Goal: Information Seeking & Learning: Learn about a topic

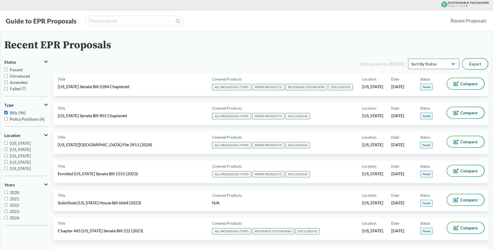
select select "Sort By Status"
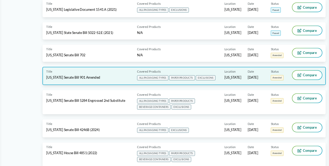
scroll to position [211, 0]
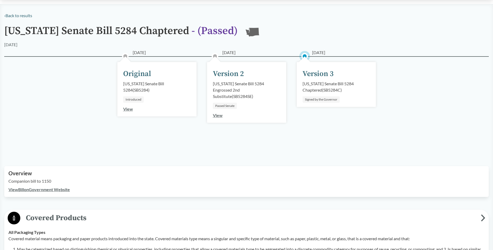
scroll to position [27, 0]
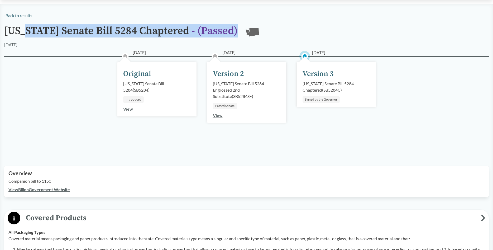
drag, startPoint x: 30, startPoint y: 31, endPoint x: 288, endPoint y: 37, distance: 257.5
click at [288, 37] on div "[US_STATE] Senate Bill 5284 Chaptered - ( Passed ) [GEOGRAPHIC_DATA]" at bounding box center [246, 33] width 484 height 16
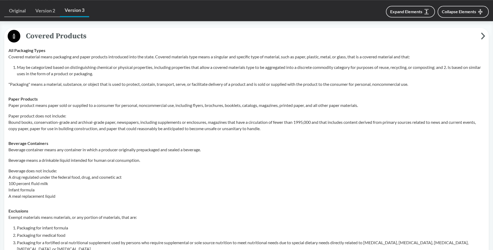
scroll to position [188, 0]
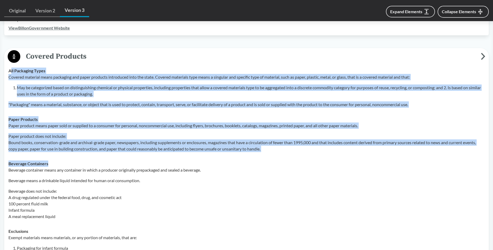
drag, startPoint x: 11, startPoint y: 71, endPoint x: 136, endPoint y: 159, distance: 153.2
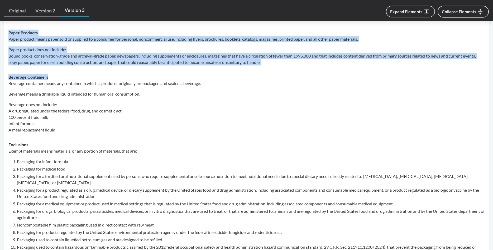
scroll to position [296, 0]
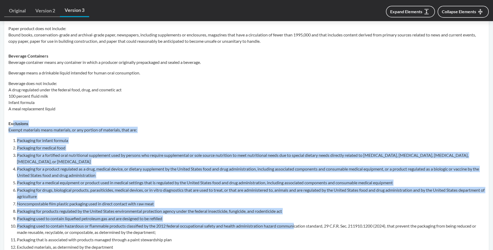
drag, startPoint x: 13, startPoint y: 123, endPoint x: 297, endPoint y: 228, distance: 301.9
click at [297, 228] on div "Exclusions Exempt materials means materials, or any portion of materials, that …" at bounding box center [246, 244] width 476 height 248
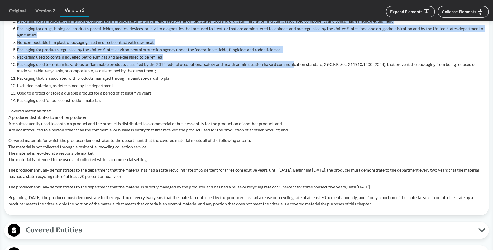
scroll to position [538, 0]
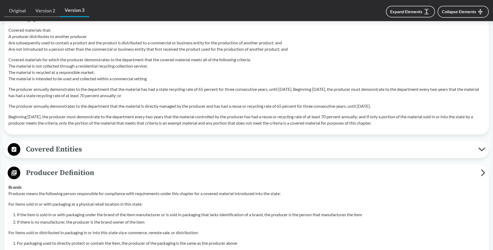
click at [33, 151] on span "Covered Entities" at bounding box center [249, 149] width 458 height 12
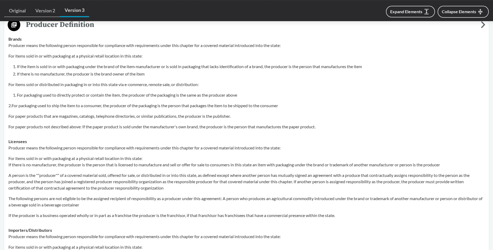
scroll to position [753, 0]
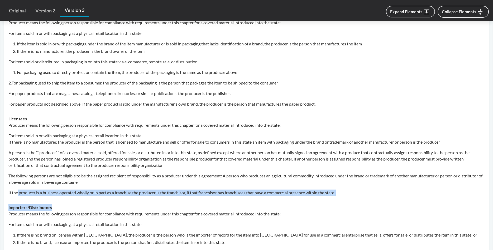
drag, startPoint x: 54, startPoint y: 203, endPoint x: 18, endPoint y: 198, distance: 36.8
click at [18, 198] on tbody "Brands Producer means the following person responsible for compliance with requ…" at bounding box center [246, 146] width 481 height 274
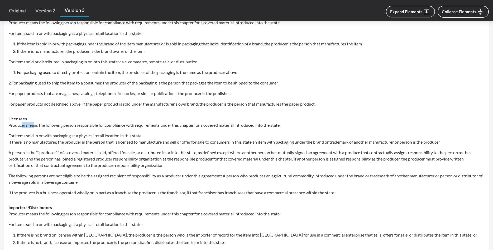
drag, startPoint x: 34, startPoint y: 127, endPoint x: 21, endPoint y: 126, distance: 13.0
click at [21, 126] on div "Producer means the following person responsible for compliance with requirement…" at bounding box center [246, 159] width 476 height 74
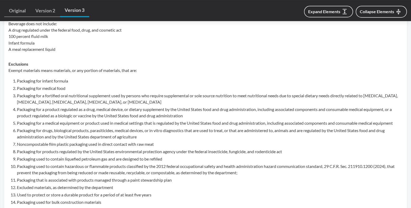
scroll to position [381, 0]
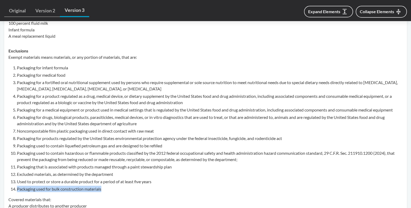
drag, startPoint x: 107, startPoint y: 187, endPoint x: 11, endPoint y: 190, distance: 95.5
click at [17, 190] on li "Packaging used for bulk construction materials" at bounding box center [210, 189] width 386 height 6
click at [81, 200] on p "Covered materials that: A producer distributes to another producer Are subseque…" at bounding box center [205, 208] width 394 height 25
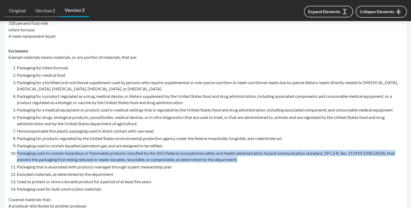
drag, startPoint x: 17, startPoint y: 155, endPoint x: 251, endPoint y: 159, distance: 233.9
click at [251, 159] on li "Packaging used to contain hazardous or flammable products classified by the 201…" at bounding box center [210, 156] width 386 height 13
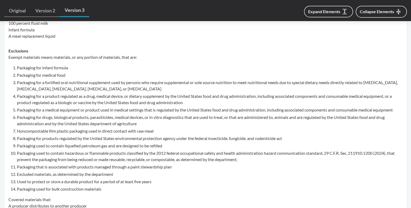
click at [239, 138] on li "Packaging for products regulated by the United States environmental protection …" at bounding box center [210, 138] width 386 height 6
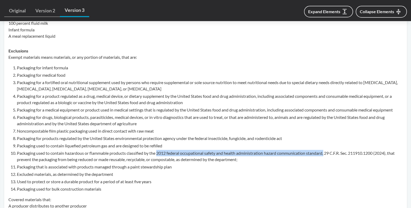
drag, startPoint x: 158, startPoint y: 153, endPoint x: 326, endPoint y: 155, distance: 168.8
click at [326, 155] on li "Packaging used to contain hazardous or flammable products classified by the 201…" at bounding box center [210, 156] width 386 height 13
copy li "2012 federal occupational safety and health administration hazard communication…"
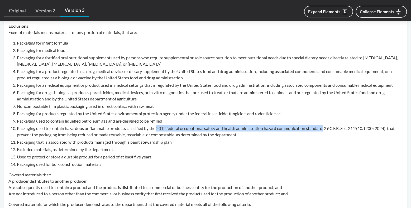
scroll to position [409, 0]
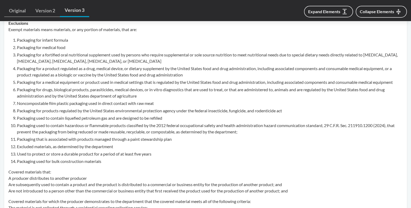
click at [18, 124] on li "Packaging used to contain hazardous or flammable products classified by the 201…" at bounding box center [210, 128] width 386 height 13
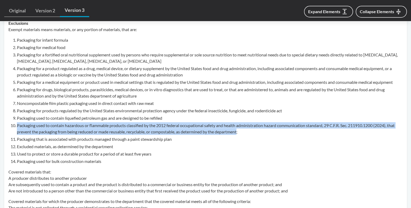
drag, startPoint x: 50, startPoint y: 129, endPoint x: 240, endPoint y: 133, distance: 190.7
click at [240, 133] on li "Packaging used to contain hazardous or flammable products classified by the 201…" at bounding box center [210, 128] width 386 height 13
copy li "Packaging used to contain hazardous or flammable products classified by the 201…"
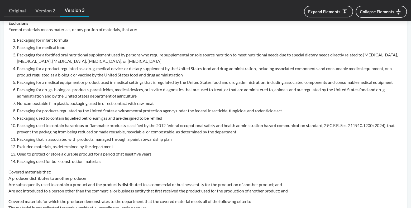
click at [81, 157] on ol "Packaging for infant formula Packaging for medical food Packaging for a fortifi…" at bounding box center [210, 101] width 386 height 128
click at [216, 173] on p "Covered materials that: A producer distributes to another producer Are subseque…" at bounding box center [205, 181] width 394 height 25
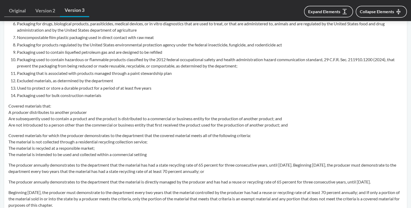
scroll to position [492, 0]
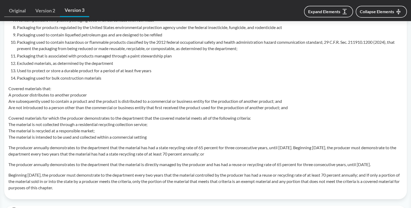
click at [35, 110] on p "Covered materials that: A producer distributes to another producer Are subseque…" at bounding box center [205, 97] width 394 height 25
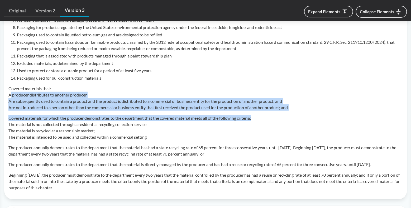
drag, startPoint x: 11, startPoint y: 95, endPoint x: 292, endPoint y: 113, distance: 281.7
click at [292, 113] on div "Exempt materials means materials, or any portion of materials, that are: Packag…" at bounding box center [205, 67] width 394 height 248
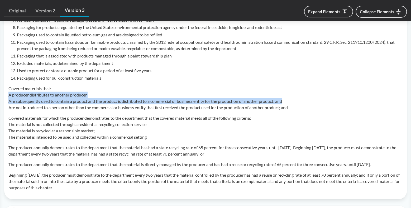
drag, startPoint x: 9, startPoint y: 95, endPoint x: 309, endPoint y: 104, distance: 300.7
click at [309, 104] on p "Covered materials that: A producer distributes to another producer Are subseque…" at bounding box center [205, 97] width 394 height 25
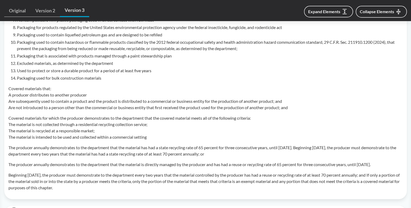
click at [288, 114] on div "Exempt materials means materials, or any portion of materials, that are: Packag…" at bounding box center [205, 67] width 394 height 248
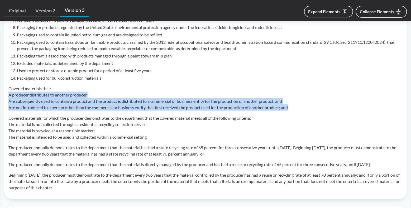
drag, startPoint x: 9, startPoint y: 96, endPoint x: 314, endPoint y: 110, distance: 305.4
click at [314, 110] on p "Covered materials that: A producer distributes to another producer Are subseque…" at bounding box center [205, 97] width 394 height 25
copy p "A producer distributes to another producer Are subsequently used to contain a p…"
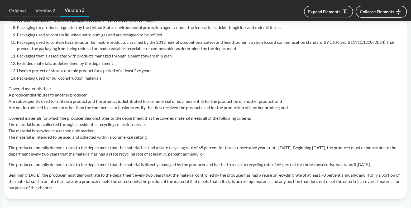
click at [319, 116] on p "Covered materials for which the producer demonstrates to the department that th…" at bounding box center [205, 127] width 394 height 25
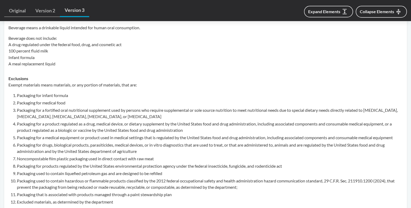
scroll to position [271, 0]
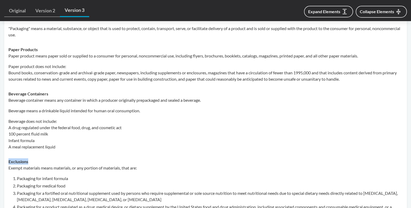
drag, startPoint x: 32, startPoint y: 159, endPoint x: 9, endPoint y: 159, distance: 23.2
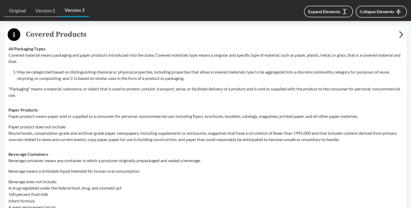
scroll to position [187, 0]
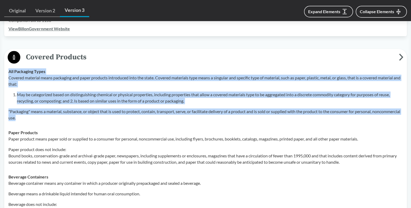
drag, startPoint x: 8, startPoint y: 72, endPoint x: 57, endPoint y: 123, distance: 70.7
click at [57, 123] on td "All Packaging Types Covered material means packaging and paper products introdu…" at bounding box center [205, 94] width 399 height 61
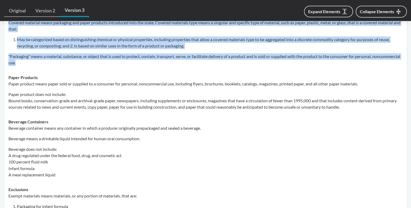
scroll to position [243, 0]
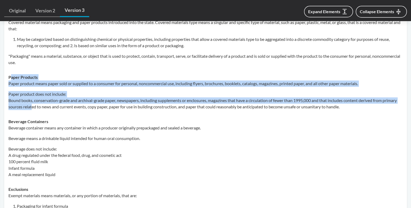
drag, startPoint x: 11, startPoint y: 76, endPoint x: 47, endPoint y: 105, distance: 46.8
click at [47, 105] on div "Paper Products Paper product means paper sold or supplied to a consumer for per…" at bounding box center [205, 92] width 394 height 36
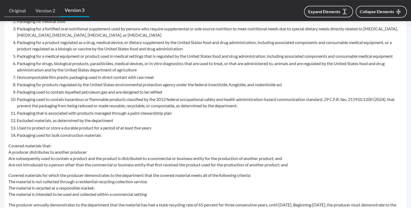
scroll to position [464, 0]
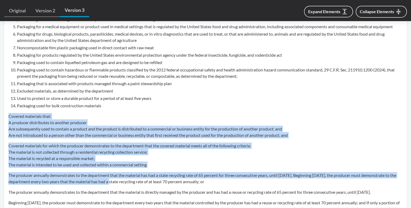
drag, startPoint x: 9, startPoint y: 117, endPoint x: 122, endPoint y: 185, distance: 131.9
click at [122, 185] on div "Exempt materials means materials, or any portion of materials, that are: Packag…" at bounding box center [205, 95] width 394 height 248
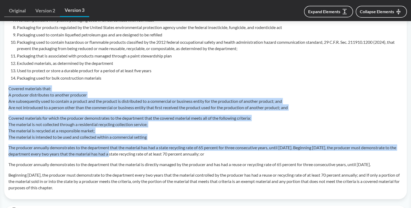
scroll to position [547, 0]
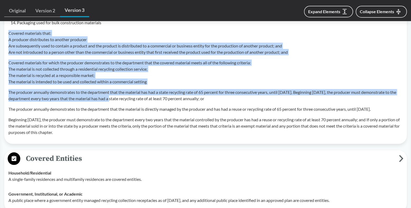
click at [122, 94] on p "The producer annually demonstrates to the department that the material has had …" at bounding box center [205, 95] width 394 height 13
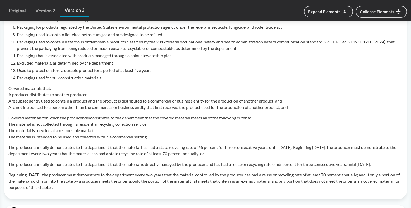
scroll to position [492, 0]
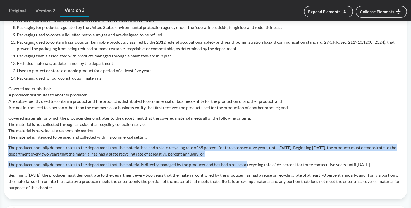
drag, startPoint x: 9, startPoint y: 147, endPoint x: 243, endPoint y: 171, distance: 235.4
click at [251, 165] on div "Exempt materials means materials, or any portion of materials, that are: Packag…" at bounding box center [205, 67] width 394 height 248
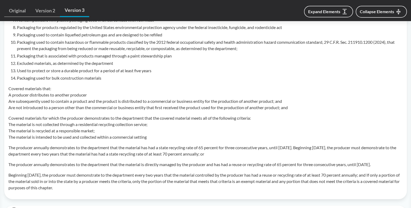
click at [242, 171] on div "Exempt materials means materials, or any portion of materials, that are: Packag…" at bounding box center [205, 67] width 394 height 248
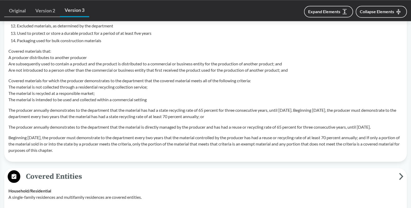
scroll to position [529, 0]
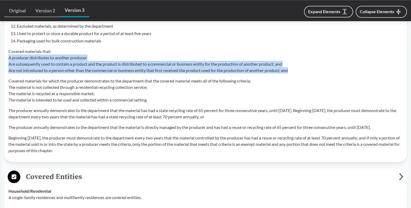
drag, startPoint x: 9, startPoint y: 57, endPoint x: 298, endPoint y: 73, distance: 288.9
click at [298, 73] on p "Covered materials that: A producer distributes to another producer Are subseque…" at bounding box center [205, 60] width 394 height 25
copy p "A producer distributes to another producer Are subsequently used to contain a p…"
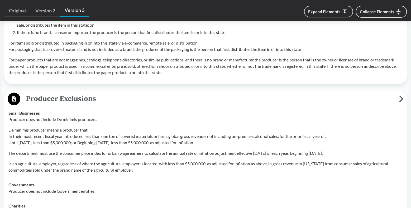
scroll to position [1028, 0]
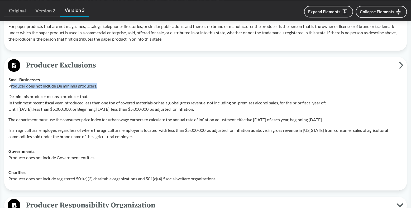
drag, startPoint x: 11, startPoint y: 86, endPoint x: 99, endPoint y: 86, distance: 88.1
click at [99, 86] on p "Producer does not include De minimis producers." at bounding box center [205, 86] width 394 height 6
click at [156, 140] on td "Small Businesses Producer does not include De minimis producers. De minimis pro…" at bounding box center [205, 108] width 399 height 72
click at [216, 146] on td "Governments Producer does not include Government entities." at bounding box center [205, 154] width 399 height 21
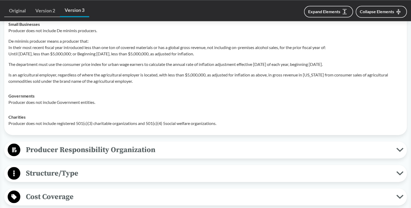
scroll to position [1111, 0]
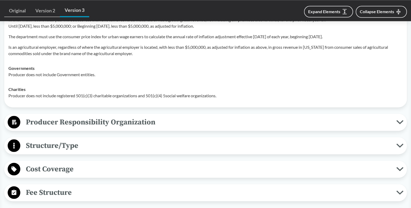
click at [188, 119] on span "Producer Responsibility Organization" at bounding box center [208, 122] width 376 height 12
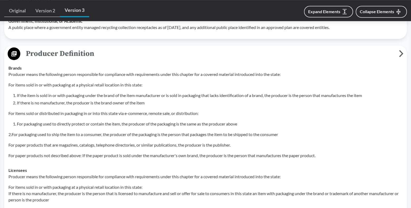
scroll to position [723, 0]
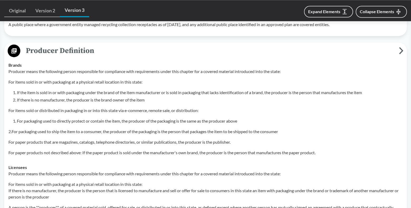
click at [372, 90] on li "If the item is sold in or with packaging under the brand of the item manufactur…" at bounding box center [210, 92] width 386 height 6
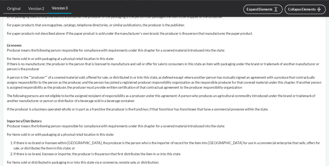
scroll to position [889, 0]
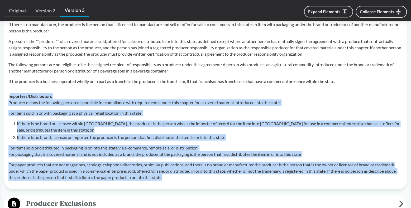
drag, startPoint x: 9, startPoint y: 95, endPoint x: 316, endPoint y: 176, distance: 317.2
click at [316, 176] on div "Importers/​Distributors Producer means the following person responsible for com…" at bounding box center [205, 137] width 394 height 88
click at [268, 130] on li "If there is no brand or licensee within the United States, the producer is the …" at bounding box center [210, 127] width 386 height 13
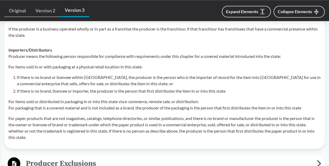
scroll to position [999, 0]
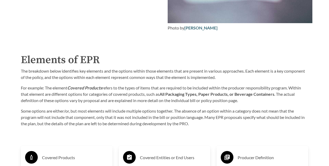
scroll to position [772, 0]
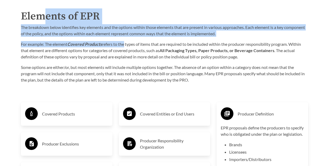
drag, startPoint x: 110, startPoint y: 40, endPoint x: 125, endPoint y: 47, distance: 16.7
click at [125, 47] on div "Elements of EPR The breakdown below identifies key elements and the options wit…" at bounding box center [164, 45] width 287 height 75
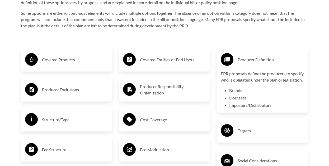
scroll to position [827, 0]
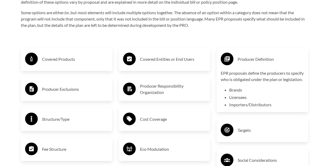
click at [173, 95] on div "Producer Responsibility Organization" at bounding box center [164, 89] width 83 height 15
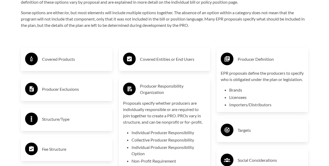
click at [48, 90] on h3 "Producer Exclusions" at bounding box center [75, 89] width 66 height 8
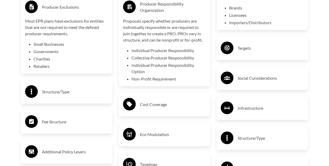
scroll to position [992, 0]
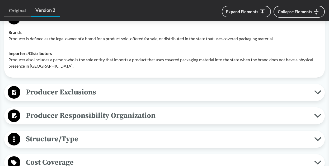
scroll to position [243, 0]
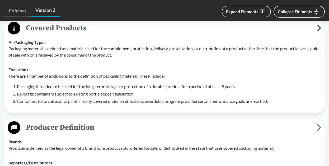
click at [91, 74] on div "There are a number of exclusions to the definition of packaging material. These…" at bounding box center [164, 89] width 312 height 32
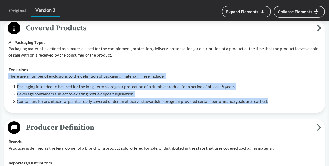
drag, startPoint x: 9, startPoint y: 66, endPoint x: 274, endPoint y: 96, distance: 267.0
click at [274, 96] on div "There are a number of exclusions to the definition of packaging material. These…" at bounding box center [164, 89] width 312 height 32
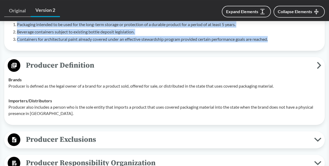
scroll to position [302, 0]
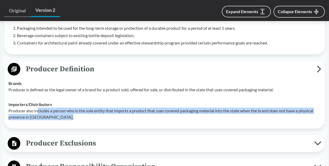
drag, startPoint x: 37, startPoint y: 104, endPoint x: 94, endPoint y: 109, distance: 57.3
click at [94, 109] on p "Producer also includes a person who is the sole entity that imports a product t…" at bounding box center [164, 114] width 312 height 13
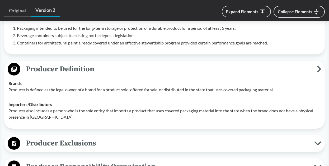
click at [98, 138] on span "Producer Exclusions" at bounding box center [166, 144] width 293 height 12
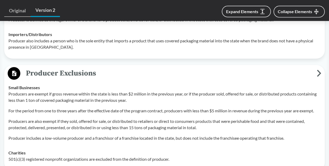
scroll to position [384, 0]
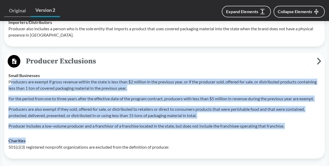
drag, startPoint x: 10, startPoint y: 74, endPoint x: 196, endPoint y: 133, distance: 195.8
click at [196, 133] on tbody "Small Businesses Producers are exempt if gross revenue within the state is less…" at bounding box center [164, 111] width 316 height 86
click at [196, 138] on div "Charities 501(c)(3) registered nonprofit organizations are excluded from the de…" at bounding box center [164, 144] width 312 height 13
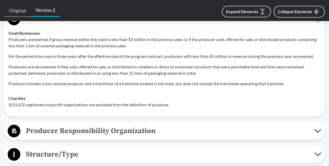
scroll to position [439, 0]
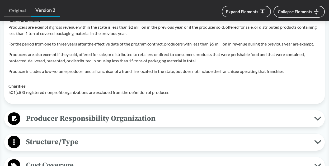
click at [127, 113] on span "Producer Responsibility Organization" at bounding box center [166, 119] width 293 height 12
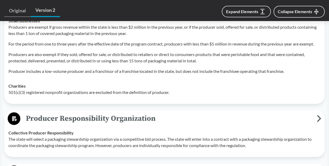
scroll to position [494, 0]
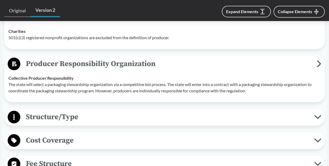
click at [118, 111] on span "Structure/Type" at bounding box center [166, 117] width 293 height 12
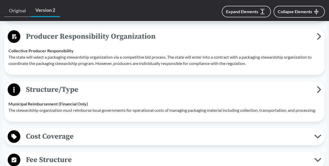
click at [114, 131] on span "Cost Coverage" at bounding box center [166, 137] width 293 height 12
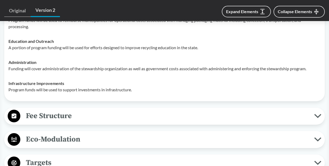
click at [116, 114] on button "Fee Structure" at bounding box center [164, 116] width 316 height 13
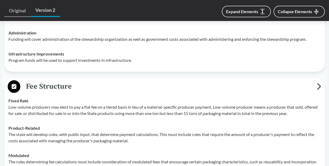
scroll to position [740, 0]
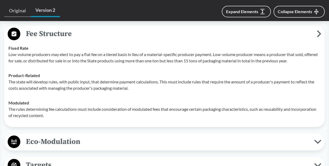
click at [115, 136] on span "Eco-Modulation" at bounding box center [166, 142] width 293 height 12
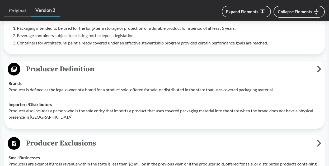
scroll to position [219, 0]
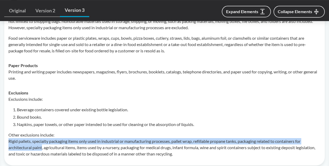
scroll to position [302, 0]
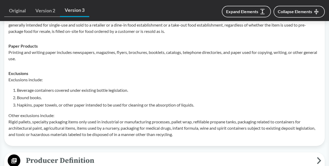
click at [102, 89] on li "Beverage containers covered under existing bottle legislation." at bounding box center [168, 90] width 303 height 6
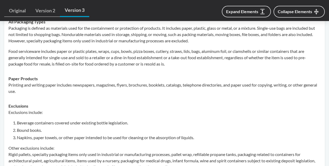
scroll to position [247, 0]
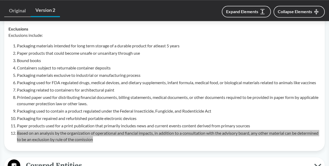
scroll to position [324, 0]
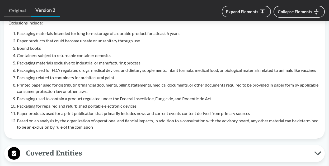
click at [90, 66] on ol "Packaging materials intended for long term storage of a durable product for atl…" at bounding box center [168, 80] width 303 height 100
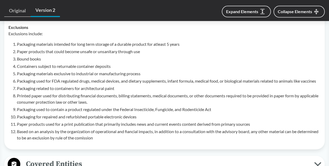
scroll to position [302, 0]
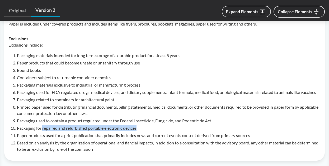
drag, startPoint x: 44, startPoint y: 140, endPoint x: 140, endPoint y: 142, distance: 96.8
click at [140, 132] on li "Packaging for repaired and refurbished portable electronic devices" at bounding box center [168, 128] width 303 height 6
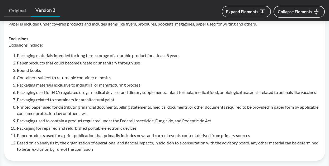
click at [167, 124] on li "Packaging used to contain a product regulated under the Federal Insecticide, Fu…" at bounding box center [168, 121] width 303 height 6
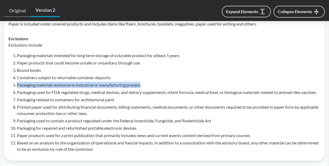
drag, startPoint x: 18, startPoint y: 91, endPoint x: 146, endPoint y: 94, distance: 128.7
click at [146, 88] on li "Packaging materials exclusive to industrial or manufacturing process" at bounding box center [168, 85] width 303 height 6
copy li "Packaging materials exclusive to industrial or manufacturing process"
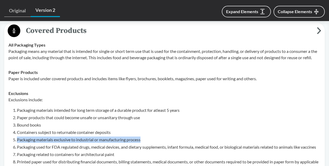
scroll to position [274, 0]
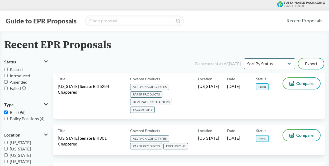
select select "Sort By Status"
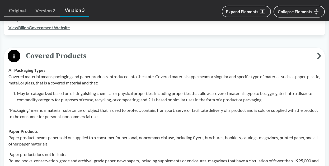
scroll to position [219, 0]
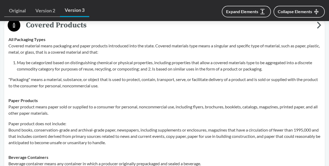
click at [12, 48] on p "Covered material means packaging and paper products introduced into the state. …" at bounding box center [164, 49] width 312 height 13
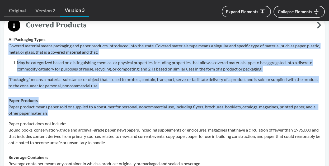
drag, startPoint x: 9, startPoint y: 46, endPoint x: 69, endPoint y: 114, distance: 91.3
copy tbody "Covered material means packaging and paper products introduced into the state. …"
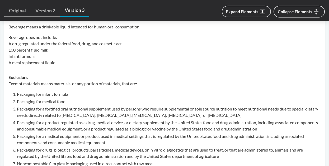
scroll to position [384, 0]
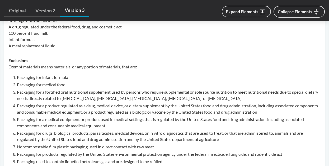
click at [41, 75] on li "Packaging for infant formula" at bounding box center [168, 77] width 303 height 6
click at [44, 82] on li "Packaging for medical food" at bounding box center [168, 85] width 303 height 6
click at [46, 92] on li "Packaging for a fortified oral nutritional supplement used by persons who requi…" at bounding box center [168, 95] width 303 height 13
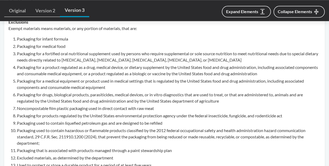
scroll to position [411, 0]
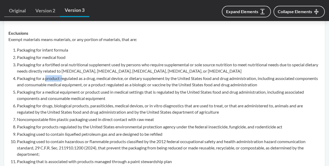
drag, startPoint x: 47, startPoint y: 78, endPoint x: 62, endPoint y: 80, distance: 15.7
click at [62, 80] on li "Packaging for a product regulated as a drug, medical device, or dietary supplem…" at bounding box center [168, 81] width 303 height 13
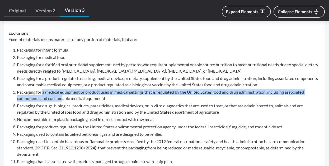
drag, startPoint x: 43, startPoint y: 94, endPoint x: 64, endPoint y: 95, distance: 20.6
click at [64, 95] on li "Packaging for a medical equipment or product used in medical settings that is r…" at bounding box center [168, 95] width 303 height 13
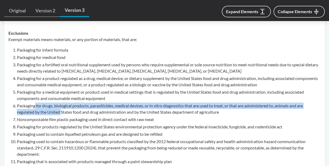
drag, startPoint x: 36, startPoint y: 107, endPoint x: 62, endPoint y: 113, distance: 26.7
click at [62, 113] on li "Packaging for drugs, biological products, parasiticides, medical devices, or in…" at bounding box center [168, 109] width 303 height 13
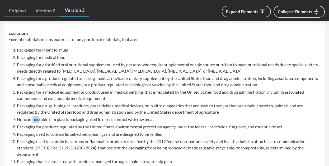
drag, startPoint x: 33, startPoint y: 119, endPoint x: 46, endPoint y: 123, distance: 13.5
click at [46, 123] on ol "Packaging for infant formula Packaging for medical food Packaging for a fortifi…" at bounding box center [168, 117] width 303 height 140
click at [69, 130] on ol "Packaging for infant formula Packaging for medical food Packaging for a fortifi…" at bounding box center [168, 117] width 303 height 140
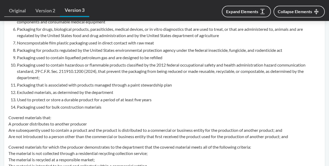
scroll to position [494, 0]
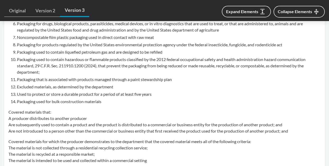
click at [55, 128] on p "Covered materials that: A producer distributes to another producer Are subseque…" at bounding box center [164, 121] width 312 height 25
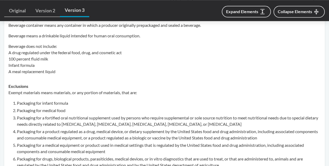
scroll to position [357, 0]
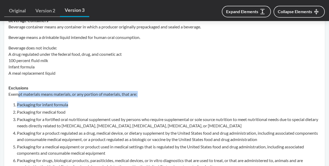
drag, startPoint x: 20, startPoint y: 95, endPoint x: 73, endPoint y: 103, distance: 54.1
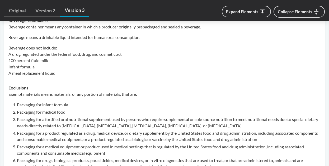
click at [85, 110] on li "Packaging for medical food" at bounding box center [168, 112] width 303 height 6
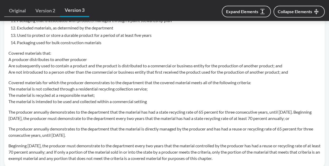
scroll to position [521, 0]
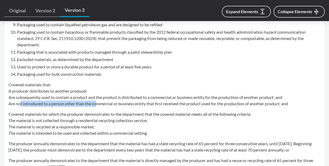
drag, startPoint x: 21, startPoint y: 102, endPoint x: 97, endPoint y: 108, distance: 76.5
click at [97, 108] on div "Exempt materials means materials, or any portion of materials, that are: Packag…" at bounding box center [164, 60] width 312 height 267
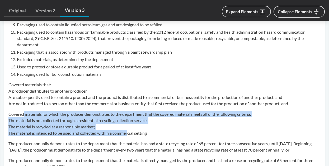
drag, startPoint x: 25, startPoint y: 116, endPoint x: 130, endPoint y: 134, distance: 106.6
click at [130, 134] on p "Covered materials for which the producer demonstrates to the department that th…" at bounding box center [164, 123] width 312 height 25
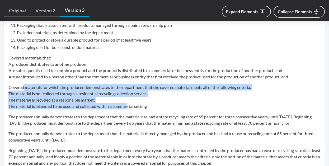
scroll to position [548, 0]
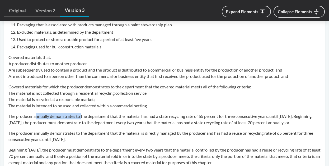
drag, startPoint x: 37, startPoint y: 118, endPoint x: 82, endPoint y: 118, distance: 45.1
click at [82, 118] on p "The producer annually demonstrates to the department that the material has had …" at bounding box center [164, 119] width 312 height 13
drag, startPoint x: 126, startPoint y: 118, endPoint x: 152, endPoint y: 119, distance: 25.9
click at [152, 119] on p "The producer annually demonstrates to the department that the material has had …" at bounding box center [164, 119] width 312 height 13
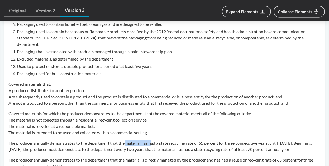
scroll to position [521, 0]
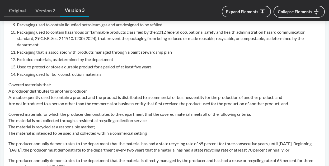
click at [30, 88] on p "Covered materials that: A producer distributes to another producer Are subseque…" at bounding box center [164, 94] width 312 height 25
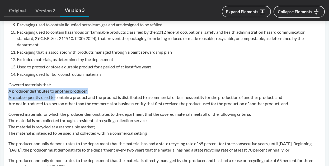
drag, startPoint x: 9, startPoint y: 90, endPoint x: 56, endPoint y: 98, distance: 47.8
click at [56, 98] on p "Covered materials that: A producer distributes to another producer Are subseque…" at bounding box center [164, 94] width 312 height 25
click at [45, 93] on p "Covered materials that: A producer distributes to another producer Are subseque…" at bounding box center [164, 94] width 312 height 25
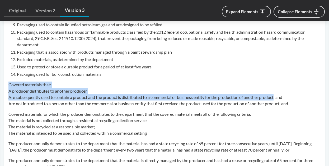
drag, startPoint x: 9, startPoint y: 84, endPoint x: 276, endPoint y: 99, distance: 267.8
click at [276, 99] on p "Covered materials that: A producer distributes to another producer Are subseque…" at bounding box center [164, 94] width 312 height 25
copy p "Covered materials that: A producer distributes to another producer Are subseque…"
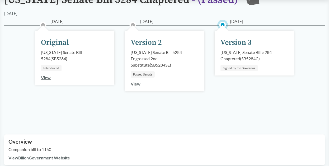
scroll to position [55, 0]
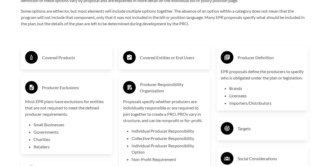
scroll to position [827, 0]
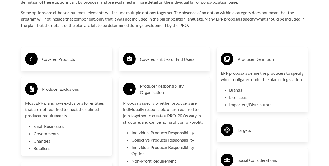
click at [58, 61] on h3 "Covered Products" at bounding box center [75, 59] width 66 height 8
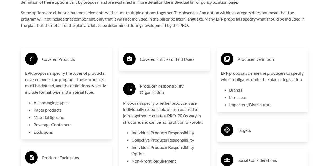
click at [160, 66] on div "Covered Entities or End Users" at bounding box center [164, 59] width 83 height 15
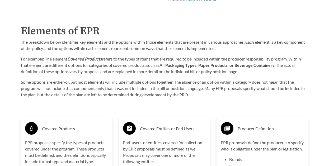
scroll to position [745, 0]
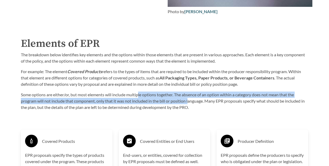
drag, startPoint x: 140, startPoint y: 91, endPoint x: 188, endPoint y: 99, distance: 49.2
click at [188, 99] on div "The breakdown below identifies key elements and the options within those elemen…" at bounding box center [164, 81] width 287 height 59
click at [207, 96] on p "Some options are either/or, but most elements will include multiple options tog…" at bounding box center [164, 101] width 287 height 19
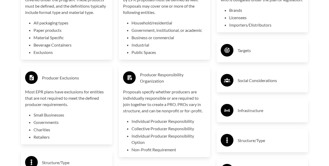
scroll to position [909, 0]
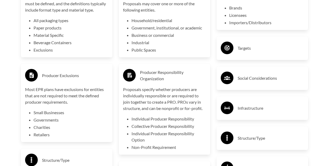
click at [269, 47] on div "Targets" at bounding box center [261, 48] width 83 height 15
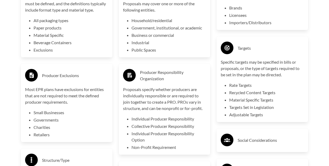
scroll to position [937, 0]
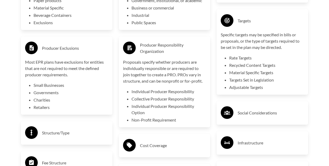
click at [266, 117] on h3 "Social Considerations" at bounding box center [270, 113] width 66 height 8
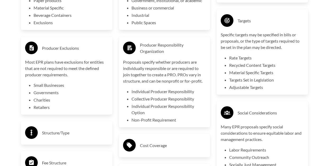
scroll to position [1019, 0]
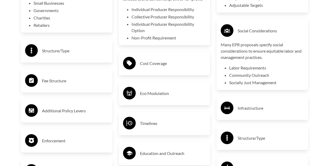
click at [142, 64] on h3 "Cost Coverage" at bounding box center [173, 63] width 66 height 8
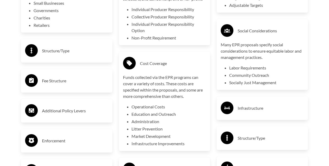
click at [104, 55] on h3 "Structure/Type" at bounding box center [75, 51] width 66 height 8
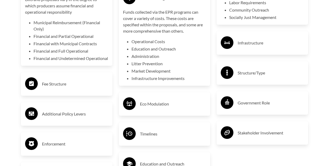
scroll to position [1101, 0]
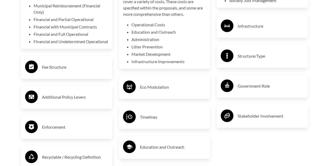
click at [97, 71] on h3 "Fee Structure" at bounding box center [75, 67] width 66 height 8
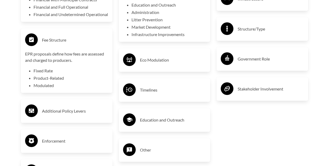
scroll to position [1129, 0]
click at [183, 67] on div "Eco Modulation" at bounding box center [164, 59] width 83 height 15
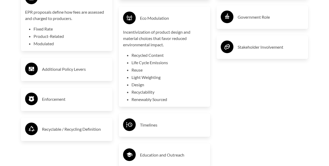
scroll to position [1184, 0]
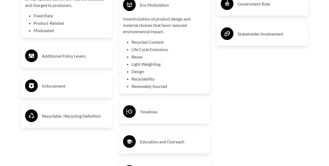
click at [63, 60] on h3 "Additional Policy Levers" at bounding box center [75, 56] width 66 height 8
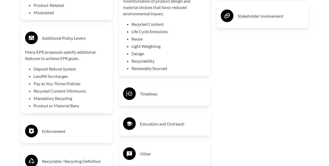
scroll to position [1211, 0]
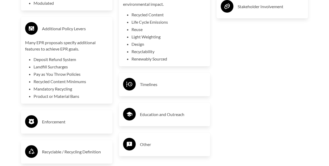
click at [85, 122] on div "Enforcement" at bounding box center [66, 121] width 83 height 15
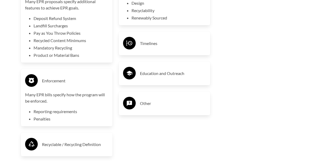
scroll to position [1293, 0]
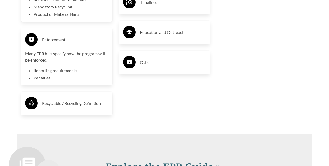
click at [85, 111] on div "Recyclable / Recycling Definition" at bounding box center [66, 103] width 83 height 15
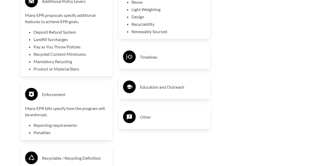
scroll to position [1239, 0]
click at [151, 88] on h3 "Education and Outreach" at bounding box center [173, 87] width 66 height 8
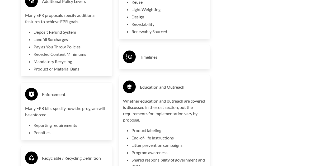
click at [151, 64] on div "Timelines" at bounding box center [164, 57] width 83 height 15
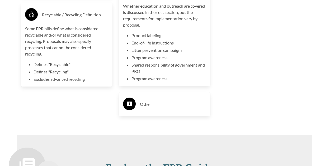
scroll to position [1403, 0]
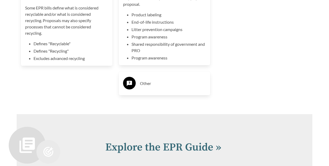
click at [149, 77] on div "Other" at bounding box center [165, 84] width 92 height 24
click at [150, 88] on h3 "Other" at bounding box center [173, 83] width 66 height 8
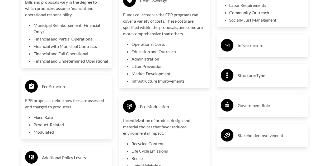
scroll to position [1074, 0]
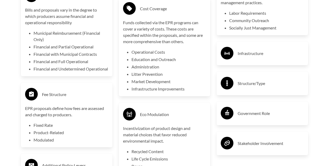
click at [269, 61] on div "Infrastructure" at bounding box center [261, 53] width 83 height 15
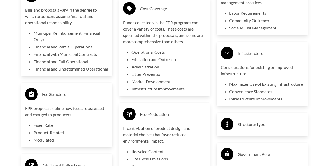
scroll to position [1156, 0]
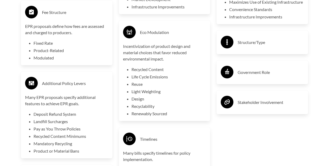
click at [268, 47] on h3 "Structure/Type" at bounding box center [270, 42] width 66 height 8
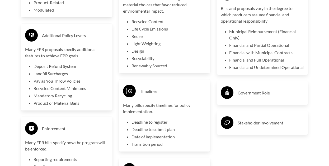
scroll to position [1293, 0]
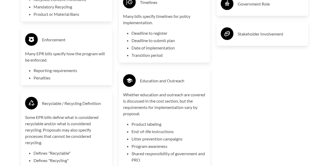
click at [271, 38] on h3 "Stakeholder Involvement" at bounding box center [270, 34] width 66 height 8
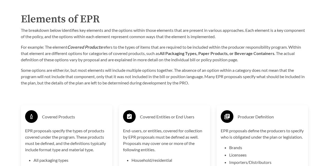
scroll to position [718, 0]
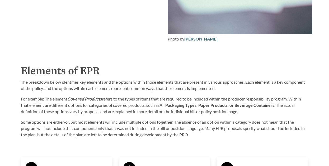
click at [270, 82] on p "The breakdown below identifies key elements and the options within those elemen…" at bounding box center [164, 85] width 287 height 13
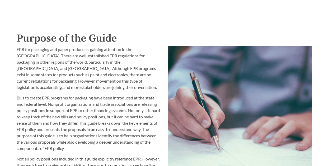
scroll to position [498, 0]
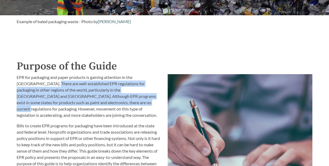
drag, startPoint x: 25, startPoint y: 84, endPoint x: 77, endPoint y: 104, distance: 55.5
click at [77, 104] on p "EPR for packaging and paper products is gaining attention in the [GEOGRAPHIC_DA…" at bounding box center [89, 96] width 145 height 44
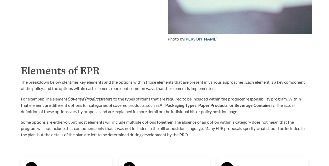
scroll to position [855, 0]
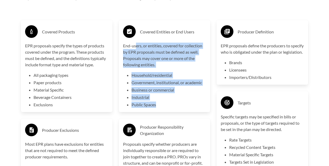
drag, startPoint x: 137, startPoint y: 45, endPoint x: 180, endPoint y: 103, distance: 72.2
click at [180, 103] on div "End-users, or entities, covered for collection by EPR proposals must be defined…" at bounding box center [164, 75] width 83 height 65
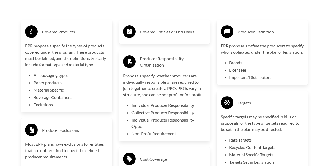
click at [172, 41] on div "Covered Entities or End Users" at bounding box center [165, 32] width 92 height 24
click at [172, 36] on div "Covered Entities or End Users" at bounding box center [164, 31] width 83 height 15
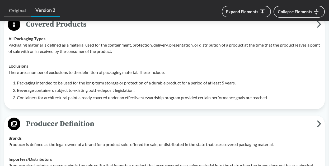
scroll to position [329, 0]
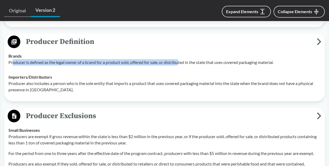
drag, startPoint x: 13, startPoint y: 54, endPoint x: 182, endPoint y: 57, distance: 168.3
click at [182, 59] on p "Producer is defined as the legal owner of a brand for a product sold, offered f…" at bounding box center [164, 62] width 312 height 6
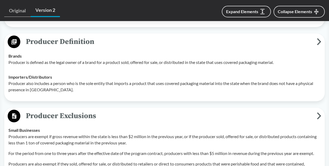
click at [143, 74] on div "Importers/​Distributors Producer also includes a person who is the sole entity …" at bounding box center [164, 83] width 312 height 19
click at [11, 59] on p "Producer is defined as the legal owner of a brand for a product sold, offered f…" at bounding box center [164, 62] width 312 height 6
click at [17, 54] on strong "Brands" at bounding box center [14, 56] width 13 height 5
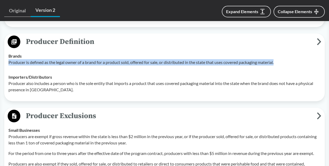
drag, startPoint x: 8, startPoint y: 55, endPoint x: 285, endPoint y: 56, distance: 276.6
click at [285, 59] on p "Producer is defined as the legal owner of a brand for a product sold, offered f…" at bounding box center [164, 62] width 312 height 6
copy p "Producer is defined as the legal owner of a brand for a product sold, offered f…"
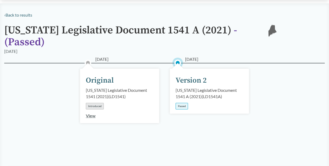
scroll to position [0, 0]
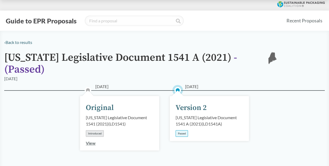
click at [198, 84] on span "06/14/2021" at bounding box center [191, 87] width 13 height 6
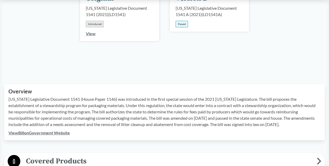
scroll to position [192, 0]
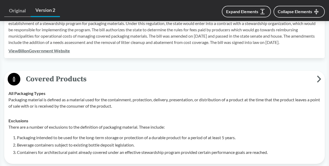
click at [14, 97] on p "Packaging material is defined as a material used for the containment, protectio…" at bounding box center [164, 103] width 312 height 13
drag, startPoint x: 9, startPoint y: 86, endPoint x: 40, endPoint y: 94, distance: 32.3
click at [40, 94] on div "All Packaging Types Packaging material is defined as a material used for the co…" at bounding box center [164, 99] width 312 height 19
click at [32, 97] on p "Packaging material is defined as a material used for the containment, protectio…" at bounding box center [164, 103] width 312 height 13
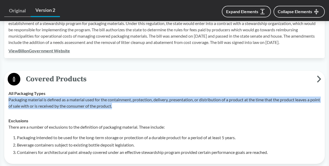
drag, startPoint x: 9, startPoint y: 92, endPoint x: 155, endPoint y: 100, distance: 146.3
click at [155, 100] on p "Packaging material is defined as a material used for the containment, protectio…" at bounding box center [164, 103] width 312 height 13
copy p "Packaging material is defined as a material used for the containment, protectio…"
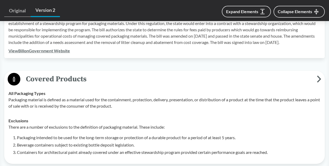
click at [31, 142] on li "Beverage containers subject to existing bottle deposit legislation." at bounding box center [168, 145] width 303 height 6
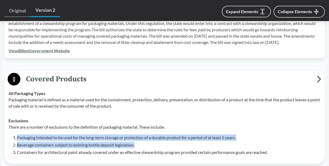
drag, startPoint x: 17, startPoint y: 131, endPoint x: 137, endPoint y: 139, distance: 120.2
click at [137, 139] on ol "Packaging intended to be used for the long-term storage or protection of a dura…" at bounding box center [168, 145] width 303 height 21
copy ol "Packaging intended to be used for the long-term storage or protection of a dura…"
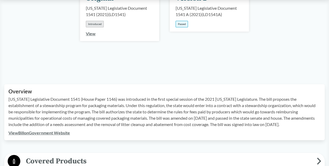
scroll to position [0, 0]
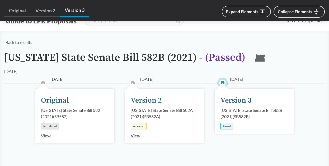
scroll to position [247, 0]
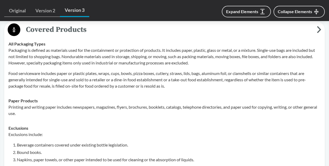
click at [30, 75] on p "Food serviceware includes paper or plastic plates, wraps, cups, bowls, pizza bo…" at bounding box center [164, 79] width 312 height 19
drag, startPoint x: 104, startPoint y: 71, endPoint x: 180, endPoint y: 73, distance: 76.0
click at [180, 73] on p "Food serviceware includes paper or plastic plates, wraps, cups, bowls, pizza bo…" at bounding box center [164, 79] width 312 height 19
click at [38, 66] on p "Packaging is defined as materials used for the containment or protection of pro…" at bounding box center [164, 56] width 312 height 19
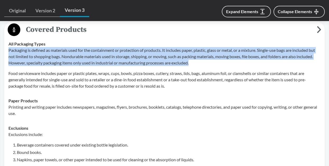
drag, startPoint x: 7, startPoint y: 50, endPoint x: 209, endPoint y: 63, distance: 201.6
click at [209, 63] on td "All Packaging Types Packaging is defined as materials used for the containment …" at bounding box center [164, 65] width 316 height 57
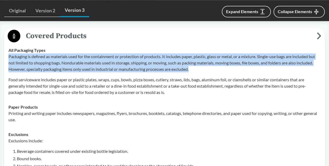
scroll to position [192, 0]
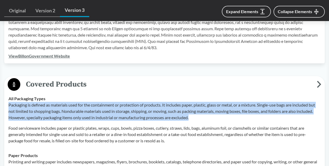
copy p "Packaging is defined as materials used for the containment or protection of pro…"
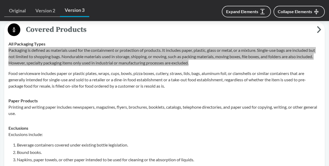
scroll to position [302, 0]
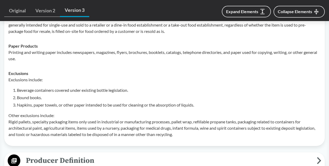
click at [176, 109] on div "Exclusions include: Beverage containers covered under existing bottle legislati…" at bounding box center [164, 107] width 312 height 61
click at [190, 117] on p "Other exclusions include: Rigid pallets, specialty packaging items only used in…" at bounding box center [164, 125] width 312 height 25
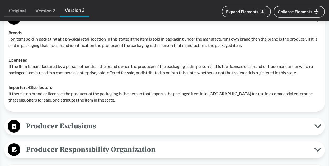
scroll to position [494, 0]
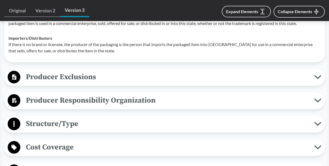
click at [136, 74] on span "Producer Exclusions" at bounding box center [166, 77] width 293 height 12
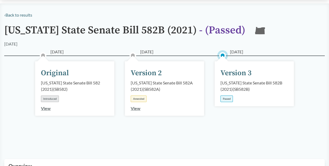
scroll to position [0, 0]
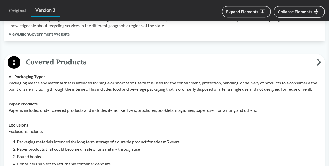
scroll to position [247, 0]
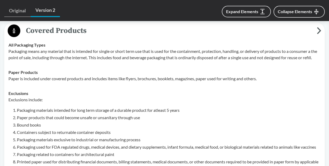
click at [9, 57] on p "Packaging means any material that is intended for single or short term use that…" at bounding box center [164, 54] width 312 height 13
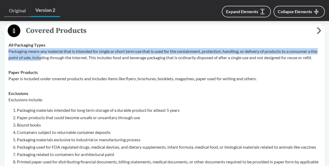
drag, startPoint x: 9, startPoint y: 52, endPoint x: 48, endPoint y: 56, distance: 38.9
click at [48, 56] on p "Packaging means any material that is intended for single or short term use that…" at bounding box center [164, 54] width 312 height 13
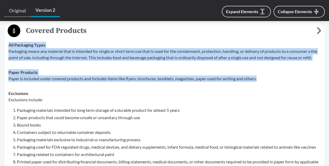
drag, startPoint x: 10, startPoint y: 45, endPoint x: 267, endPoint y: 85, distance: 260.1
click at [267, 85] on tbody "All Packaging Types Packaging means any material that is intended for single or…" at bounding box center [164, 125] width 316 height 174
copy tbody "All Packaging Types Packaging means any material that is intended for single or…"
click at [68, 82] on p "Paper is included under covered products and includes items like flyers, brochu…" at bounding box center [164, 79] width 312 height 6
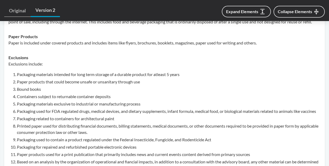
scroll to position [302, 0]
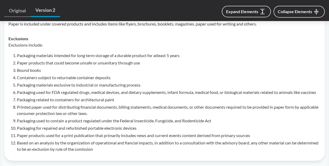
click at [84, 81] on li "Containers subject to returnable container deposits" at bounding box center [168, 78] width 303 height 6
click at [89, 66] on li "Paper products that could become unsafe or unsanitary through use" at bounding box center [168, 63] width 303 height 6
click at [63, 96] on li "Packaging used for FDA regulated drugs, medical devices, and dietary supplement…" at bounding box center [168, 92] width 303 height 6
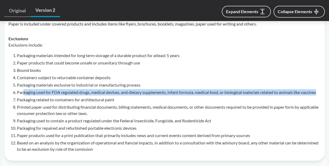
drag, startPoint x: 23, startPoint y: 99, endPoint x: 35, endPoint y: 111, distance: 17.3
click at [38, 96] on li "Packaging used for FDA regulated drugs, medical devices, and dietary supplement…" at bounding box center [168, 92] width 303 height 6
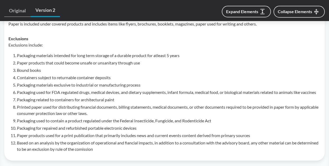
click at [31, 103] on li "Packaging related to containers for architectural paint" at bounding box center [168, 100] width 303 height 6
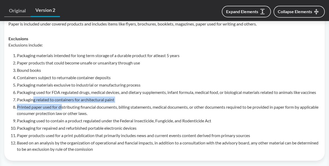
drag, startPoint x: 33, startPoint y: 114, endPoint x: 62, endPoint y: 122, distance: 29.9
click at [62, 122] on ol "Packaging materials intended for long term storage of a durable product for atl…" at bounding box center [168, 102] width 303 height 100
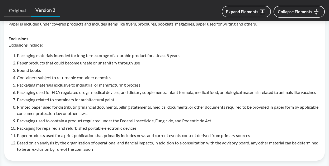
click at [24, 132] on li "Packaging for repaired and refurbished portable electronic devices" at bounding box center [168, 128] width 303 height 6
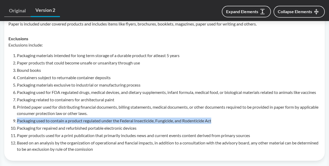
drag, startPoint x: 17, startPoint y: 134, endPoint x: 227, endPoint y: 131, distance: 209.1
click at [227, 124] on li "Packaging used to contain a product regulated under the Federal Insecticide, Fu…" at bounding box center [168, 121] width 303 height 6
click at [188, 124] on li "Packaging used to contain a product regulated under the Federal Insecticide, Fu…" at bounding box center [168, 121] width 303 height 6
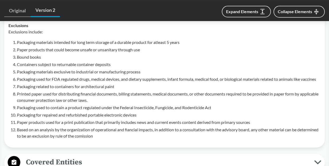
scroll to position [329, 0]
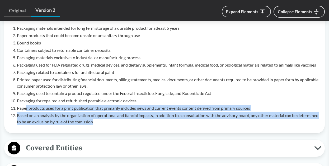
drag, startPoint x: 26, startPoint y: 121, endPoint x: 136, endPoint y: 133, distance: 110.1
click at [136, 125] on ol "Packaging materials intended for long term storage of a durable product for atl…" at bounding box center [168, 75] width 303 height 100
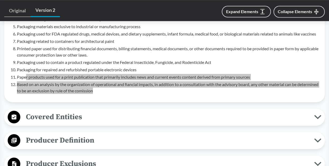
scroll to position [384, 0]
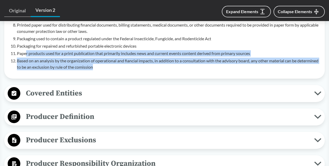
click at [102, 99] on span "Covered Entities" at bounding box center [166, 94] width 293 height 12
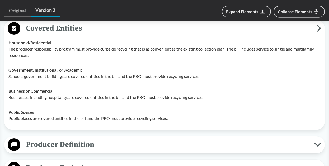
scroll to position [439, 0]
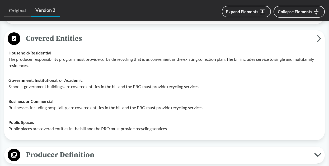
click at [150, 69] on p "The producer responsibility program must provide curbside recycling that is as …" at bounding box center [164, 62] width 312 height 13
click at [150, 90] on div "Government, Institutional, or Academic Schools, government buildings are covere…" at bounding box center [164, 83] width 312 height 13
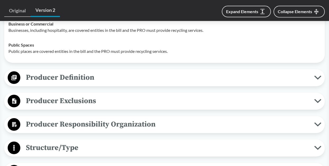
scroll to position [548, 0]
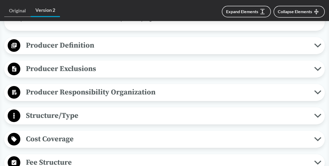
click at [87, 51] on span "Producer Definition" at bounding box center [166, 46] width 293 height 12
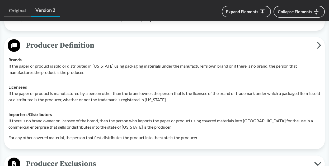
click at [90, 67] on td "Brands If the paper or product is sold or distributed in Colorado using packagi…" at bounding box center [164, 65] width 316 height 27
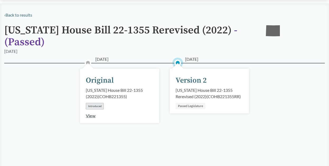
scroll to position [0, 0]
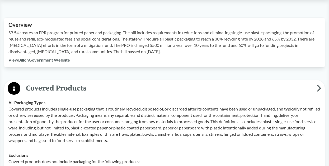
scroll to position [165, 0]
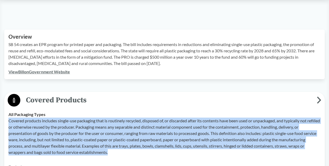
drag, startPoint x: 9, startPoint y: 121, endPoint x: 140, endPoint y: 156, distance: 135.5
click at [140, 156] on p "Covered products includes single-use packaging that is routinely recycled, disp…" at bounding box center [164, 137] width 312 height 38
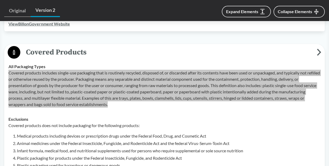
scroll to position [274, 0]
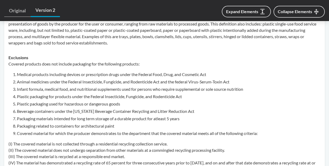
click at [42, 66] on p "Covered products does not include packaging for the following products:" at bounding box center [164, 64] width 312 height 6
click at [104, 75] on li "Medical products including devices or prescription drugs under the Federal Food…" at bounding box center [168, 74] width 303 height 6
click at [51, 83] on li "Animal medicines under the Federal Insecticide, Fungicide, and Rodenticide Act …" at bounding box center [168, 82] width 303 height 6
click at [48, 89] on li "Infant formula, medical food, and nutritional supplements used for persons who …" at bounding box center [168, 89] width 303 height 6
click at [38, 97] on li "Plastic packaging for products under the Federal Insecticide, Fungicide, and Ro…" at bounding box center [168, 97] width 303 height 6
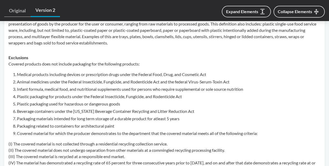
click at [80, 99] on li "Plastic packaging for products under the Federal Insecticide, Fungicide, and Ro…" at bounding box center [168, 97] width 303 height 6
click at [79, 106] on li "Plastic packaging used for hazardous or dangerous goods" at bounding box center [168, 104] width 303 height 6
click at [21, 105] on li "Plastic packaging used for hazardous or dangerous goods" at bounding box center [168, 104] width 303 height 6
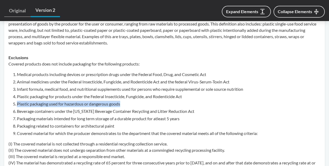
drag, startPoint x: 18, startPoint y: 104, endPoint x: 131, endPoint y: 105, distance: 113.1
click at [131, 105] on li "Plastic packaging used for hazardous or dangerous goods" at bounding box center [168, 104] width 303 height 6
copy li "Plastic packaging used for hazardous or dangerous goods"
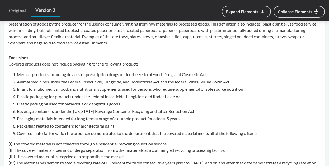
click at [41, 114] on li "Beverage containers under the California Beverage Container Recycling and Litte…" at bounding box center [168, 111] width 303 height 6
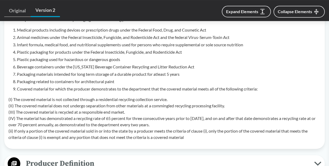
scroll to position [302, 0]
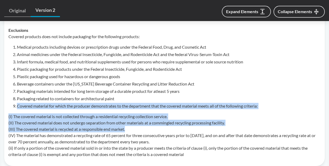
drag, startPoint x: 18, startPoint y: 105, endPoint x: 162, endPoint y: 130, distance: 146.4
click at [162, 130] on div "Covered products does not include packaging for the following products: Medical…" at bounding box center [164, 95] width 312 height 124
click at [162, 130] on p "(I) The covered material is not collected through a residential recycling colle…" at bounding box center [164, 136] width 312 height 44
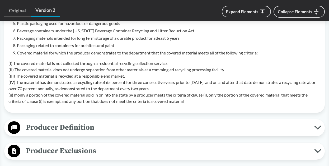
scroll to position [357, 0]
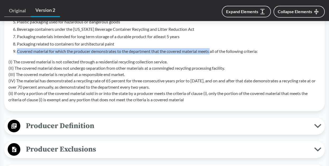
drag, startPoint x: 17, startPoint y: 52, endPoint x: 213, endPoint y: 54, distance: 195.9
click at [213, 54] on li "Covered material for which the producer demonstrates to the department that the…" at bounding box center [168, 51] width 303 height 6
copy li "Covered material for which the producer demonstrates to the department that the…"
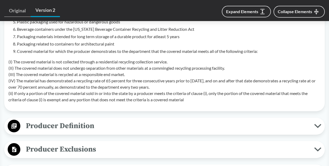
click at [18, 76] on p "(I) The covered material is not collected through a residential recycling colle…" at bounding box center [164, 81] width 312 height 44
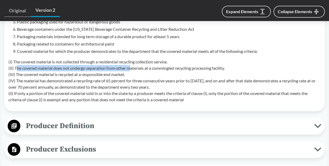
drag, startPoint x: 16, startPoint y: 69, endPoint x: 131, endPoint y: 67, distance: 115.0
click at [131, 67] on p "(I) The covered material is not collected through a residential recycling colle…" at bounding box center [164, 81] width 312 height 44
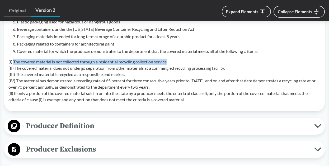
drag, startPoint x: 14, startPoint y: 62, endPoint x: 170, endPoint y: 61, distance: 155.8
click at [170, 61] on p "(I) The covered material is not collected through a residential recycling colle…" at bounding box center [164, 81] width 312 height 44
copy p "The covered material is not collected through a residential recycling collectio…"
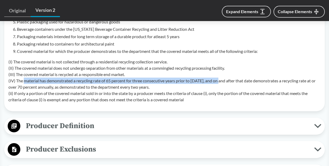
drag, startPoint x: 24, startPoint y: 81, endPoint x: 223, endPoint y: 82, distance: 198.8
click at [223, 82] on p "(I) The covered material is not collected through a residential recycling colle…" at bounding box center [164, 81] width 312 height 44
copy p "material has demonstrated a recycling rate of 65 percent for three consecutive …"
click at [59, 127] on span "Producer Definition" at bounding box center [166, 126] width 293 height 12
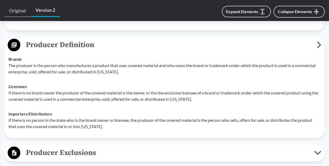
scroll to position [439, 0]
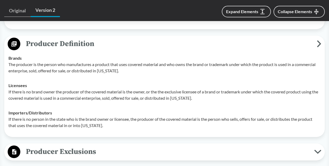
click at [59, 159] on div "Producer Exclusions Small Businesses Producers, retailers, or wholesalers who h…" at bounding box center [164, 152] width 320 height 17
click at [60, 154] on span "Producer Exclusions" at bounding box center [166, 152] width 293 height 12
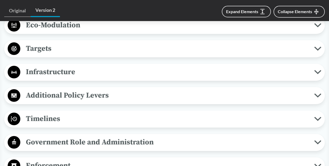
scroll to position [713, 0]
click at [66, 98] on span "Additional Policy Levers" at bounding box center [166, 95] width 293 height 12
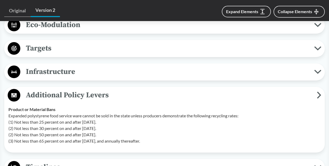
drag, startPoint x: 41, startPoint y: 113, endPoint x: 109, endPoint y: 122, distance: 68.9
click at [109, 122] on p "Expanded polystyrene food service ware cannot be sold in the state unless produ…" at bounding box center [164, 129] width 312 height 32
click at [149, 127] on p "Expanded polystyrene food service ware cannot be sold in the state unless produ…" at bounding box center [164, 129] width 312 height 32
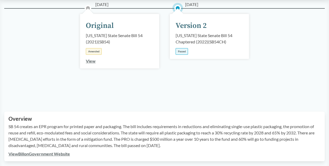
scroll to position [0, 0]
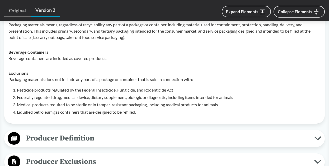
scroll to position [302, 0]
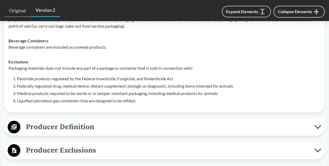
click at [52, 85] on li "Federally regulated drug, medical device, dietary supplement, biologic or diagn…" at bounding box center [168, 86] width 303 height 6
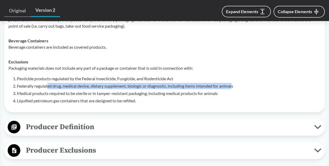
drag, startPoint x: 48, startPoint y: 87, endPoint x: 235, endPoint y: 86, distance: 187.0
click at [235, 86] on li "Federally regulated drug, medical device, dietary supplement, biologic or diagn…" at bounding box center [168, 86] width 303 height 6
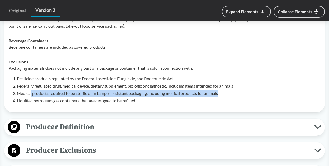
drag, startPoint x: 32, startPoint y: 92, endPoint x: 224, endPoint y: 90, distance: 192.2
click at [224, 90] on ol "Pesticide products regulated by the Federal Insecticide, Fungicide, and Rodenti…" at bounding box center [168, 90] width 303 height 28
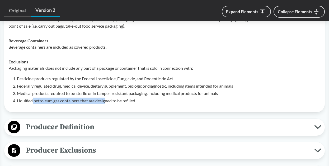
drag, startPoint x: 47, startPoint y: 104, endPoint x: 106, endPoint y: 112, distance: 59.1
click at [106, 108] on div "All Packaging Types Packaging materials means, regardless of recyclability any …" at bounding box center [164, 54] width 316 height 109
click at [167, 103] on li "Liquified petroleum gas containers that are designed to be refilled." at bounding box center [168, 101] width 303 height 6
drag, startPoint x: 18, startPoint y: 102, endPoint x: 152, endPoint y: 102, distance: 133.4
click at [152, 102] on li "Liquified petroleum gas containers that are designed to be refilled." at bounding box center [168, 101] width 303 height 6
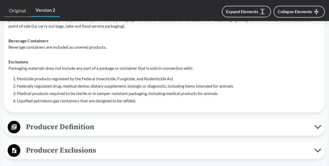
click at [160, 99] on li "Liquified petroleum gas containers that are designed to be refilled." at bounding box center [168, 101] width 303 height 6
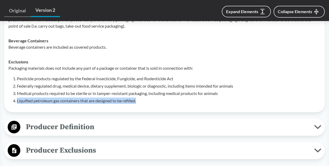
drag, startPoint x: 17, startPoint y: 100, endPoint x: 151, endPoint y: 105, distance: 133.5
click at [151, 105] on td "Exclusions Packaging materials does not include any part of a package or contai…" at bounding box center [164, 82] width 316 height 54
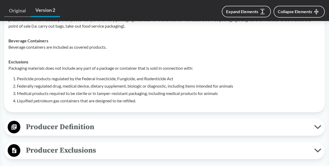
click at [42, 98] on li "Liquified petroleum gas containers that are designed to be refilled." at bounding box center [168, 101] width 303 height 6
drag, startPoint x: 18, startPoint y: 102, endPoint x: 39, endPoint y: 100, distance: 20.9
click at [39, 100] on li "Liquified petroleum gas containers that are designed to be refilled." at bounding box center [168, 101] width 303 height 6
click at [26, 102] on li "Liquified petroleum gas containers that are designed to be refilled." at bounding box center [168, 101] width 303 height 6
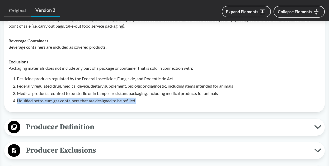
drag, startPoint x: 18, startPoint y: 102, endPoint x: 150, endPoint y: 101, distance: 132.4
click at [150, 101] on li "Liquified petroleum gas containers that are designed to be refilled." at bounding box center [168, 101] width 303 height 6
copy li "Liquified petroleum gas containers that are designed to be refilled."
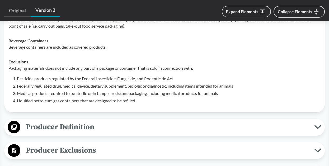
click at [80, 120] on div "Producer Definition Brands Producer is defined as a person (that with respect t…" at bounding box center [164, 127] width 320 height 17
click at [80, 123] on span "Producer Definition" at bounding box center [166, 127] width 293 height 12
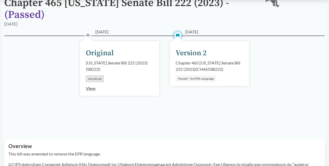
scroll to position [0, 0]
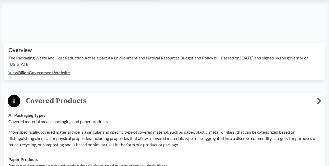
scroll to position [165, 0]
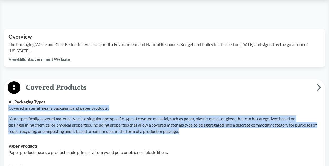
drag, startPoint x: 9, startPoint y: 100, endPoint x: 192, endPoint y: 127, distance: 184.9
click at [192, 127] on div "Covered material means packaging and paper products. More specifically, covered…" at bounding box center [164, 120] width 312 height 30
copy div "Covered material means packaging and paper products. More specifically, covered…"
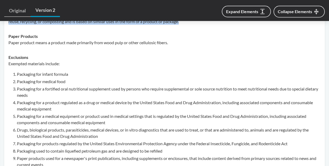
scroll to position [274, 0]
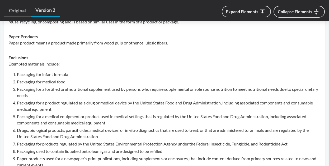
click at [26, 71] on li "Packaging for infant formula" at bounding box center [168, 74] width 303 height 6
click at [38, 79] on li "Packaging for medical food" at bounding box center [168, 82] width 303 height 6
click at [40, 86] on li "Packaging for a fortified oral nutritional supplement used by persons who requi…" at bounding box center [168, 92] width 303 height 13
click at [39, 100] on li "Packaging for a product regulated as a drug or medical device by the United Sta…" at bounding box center [168, 106] width 303 height 13
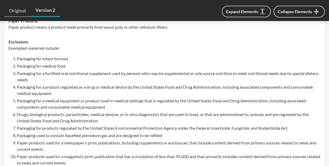
scroll to position [302, 0]
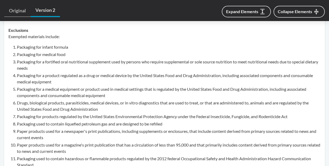
click at [60, 86] on li "Packaging for a medical equipment or product used in medical settings that is r…" at bounding box center [168, 92] width 303 height 13
click at [58, 100] on li "Drugs, biological products, parasiticides, medical devices, or in vitro diagnos…" at bounding box center [168, 106] width 303 height 13
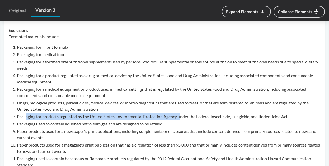
drag, startPoint x: 27, startPoint y: 111, endPoint x: 182, endPoint y: 112, distance: 155.1
click at [182, 114] on li "Packaging for products regulated by the United States Environmental Protection …" at bounding box center [168, 117] width 303 height 6
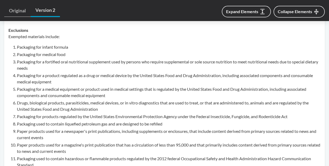
click at [40, 102] on li "Drugs, biological products, parasiticides, medical devices, or in vitro diagnos…" at bounding box center [168, 106] width 303 height 13
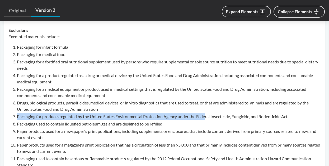
drag, startPoint x: 18, startPoint y: 109, endPoint x: 207, endPoint y: 111, distance: 189.6
click at [207, 114] on li "Packaging for products regulated by the United States Environmental Protection …" at bounding box center [168, 117] width 303 height 6
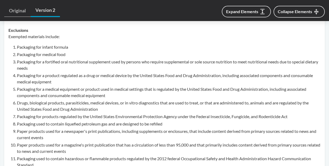
click at [31, 121] on li "Packaging used to contain liquefied petroleum gas and are designed to be refill…" at bounding box center [168, 124] width 303 height 6
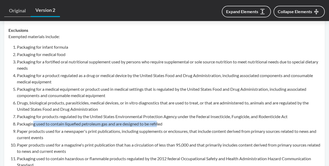
drag, startPoint x: 33, startPoint y: 116, endPoint x: 159, endPoint y: 118, distance: 125.3
click at [159, 121] on li "Packaging used to contain liquefied petroleum gas and are designed to be refill…" at bounding box center [168, 124] width 303 height 6
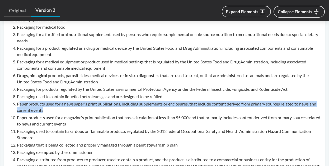
drag, startPoint x: 33, startPoint y: 98, endPoint x: 65, endPoint y: 101, distance: 32.4
click at [65, 101] on li "Paper products used for a newspaper's print publications, including supplements…" at bounding box center [168, 107] width 303 height 13
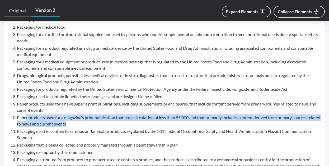
drag, startPoint x: 26, startPoint y: 110, endPoint x: 105, endPoint y: 117, distance: 78.9
click at [105, 117] on li "Paper products used for a magazine's print publication that has a circulation o…" at bounding box center [168, 121] width 303 height 13
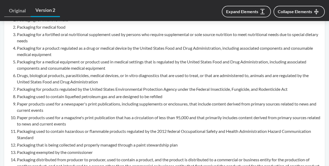
click at [65, 128] on li "Packaging used to contain hazardous or flammable products regulated by the 2012…" at bounding box center [168, 134] width 303 height 13
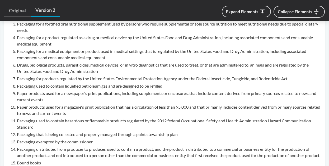
scroll to position [357, 0]
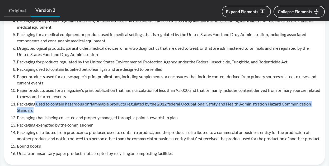
drag, startPoint x: 35, startPoint y: 97, endPoint x: 83, endPoint y: 104, distance: 49.3
click at [83, 104] on li "Packaging used to contain hazardous or flammable products regulated by the 2012…" at bounding box center [168, 107] width 303 height 13
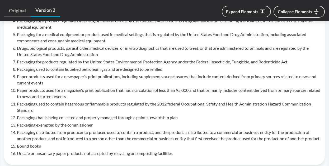
click at [66, 101] on li "Packaging used to contain hazardous or flammable products regulated by the 2012…" at bounding box center [168, 107] width 303 height 13
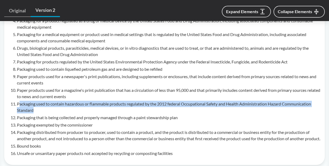
drag, startPoint x: 18, startPoint y: 97, endPoint x: 37, endPoint y: 102, distance: 19.8
click at [37, 102] on li "Packaging used to contain hazardous or flammable products regulated by the 2012…" at bounding box center [168, 107] width 303 height 13
copy li "ackaging used to contain hazardous or flammable products regulated by the 2012 …"
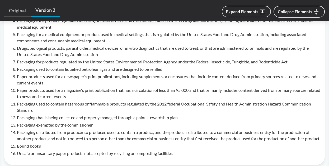
click at [92, 122] on li "Packaging exempted by the commissioner" at bounding box center [168, 125] width 303 height 6
drag, startPoint x: 97, startPoint y: 119, endPoint x: 17, endPoint y: 118, distance: 79.4
click at [17, 122] on li "Packaging exempted by the commissioner" at bounding box center [168, 125] width 303 height 6
copy li "Packaging exempted by the commissioner"
click at [174, 122] on li "Packaging exempted by the commissioner" at bounding box center [168, 125] width 303 height 6
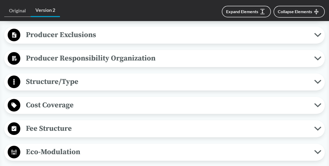
scroll to position [439, 0]
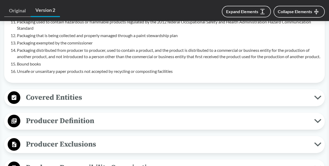
click at [78, 100] on span "Covered Entities" at bounding box center [166, 98] width 293 height 12
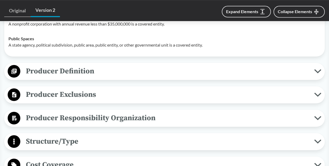
scroll to position [576, 0]
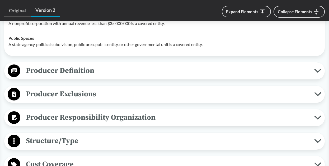
click at [76, 66] on span "Producer Definition" at bounding box center [166, 71] width 293 height 12
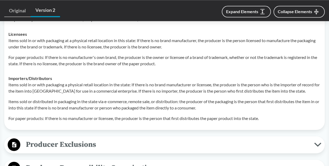
scroll to position [713, 0]
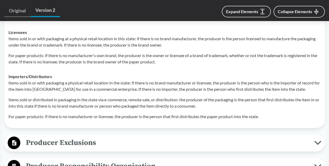
click at [81, 100] on p "Items sold or distributed in packaging in the state via e-commerce, remote sale…" at bounding box center [164, 103] width 312 height 13
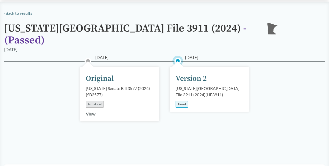
scroll to position [27, 0]
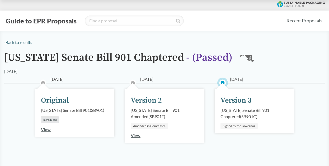
click at [236, 98] on div "Version 3" at bounding box center [235, 100] width 31 height 11
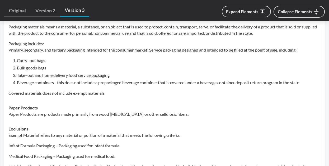
scroll to position [219, 0]
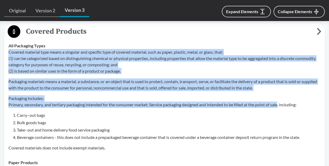
drag, startPoint x: 8, startPoint y: 52, endPoint x: 282, endPoint y: 105, distance: 278.8
click at [282, 105] on div "Covered material type means a singular and specific type of covered material, s…" at bounding box center [164, 100] width 312 height 102
copy div "Covered material type means a singular and specific type of covered material, s…"
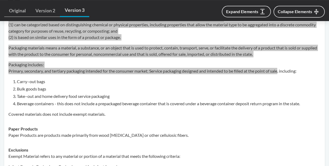
scroll to position [302, 0]
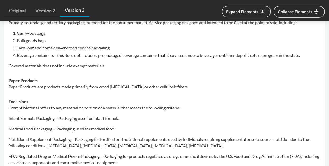
click at [58, 65] on p "Covered materials does not include exempt materials." at bounding box center [164, 66] width 312 height 6
click at [29, 83] on div "Paper Products Paper Products are products made primarily from wood [MEDICAL_DA…" at bounding box center [164, 84] width 312 height 13
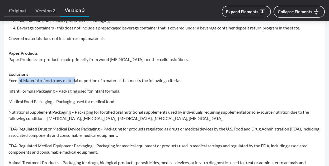
drag, startPoint x: 18, startPoint y: 83, endPoint x: 76, endPoint y: 80, distance: 57.3
click at [76, 80] on p "Exempt Material refers to any material or portion of a material that meets the …" at bounding box center [164, 81] width 312 height 6
click at [72, 93] on p "Infant Formula Packaging – Packaging used for infant formula." at bounding box center [164, 91] width 312 height 6
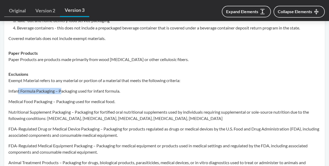
drag, startPoint x: 17, startPoint y: 92, endPoint x: 62, endPoint y: 93, distance: 44.8
click at [62, 93] on p "Infant Formula Packaging – Packaging used for infant formula." at bounding box center [164, 91] width 312 height 6
drag, startPoint x: 30, startPoint y: 101, endPoint x: 61, endPoint y: 101, distance: 31.6
click at [61, 101] on p "Medical Food Packaging – Packaging used for medical food." at bounding box center [164, 102] width 312 height 6
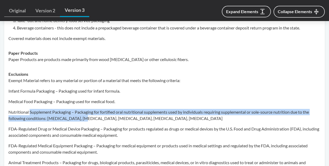
drag, startPoint x: 30, startPoint y: 113, endPoint x: 81, endPoint y: 116, distance: 51.5
click at [81, 116] on p "Nutritional Supplement Packaging – Packaging for fortified oral nutritional sup…" at bounding box center [164, 115] width 312 height 13
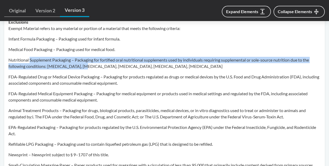
scroll to position [384, 0]
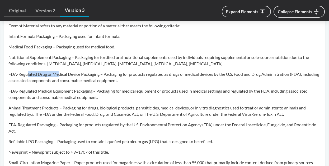
drag, startPoint x: 28, startPoint y: 73, endPoint x: 59, endPoint y: 73, distance: 31.6
click at [59, 73] on p "FDA-Regulated Drug or Medical Device Packaging – Packaging for products regulat…" at bounding box center [164, 77] width 312 height 13
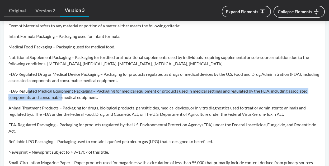
drag, startPoint x: 27, startPoint y: 91, endPoint x: 63, endPoint y: 95, distance: 35.8
click at [63, 95] on p "FDA-Regulated Medical Equipment Packaging – Packaging for medical equipment or …" at bounding box center [164, 94] width 312 height 13
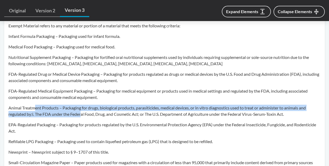
drag, startPoint x: 36, startPoint y: 108, endPoint x: 83, endPoint y: 118, distance: 48.2
click at [83, 118] on div "Exempt Material refers to any material or portion of a material that meets the …" at bounding box center [164, 136] width 312 height 226
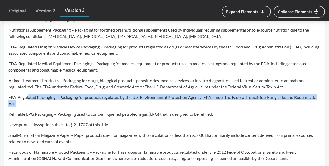
drag, startPoint x: 28, startPoint y: 97, endPoint x: 77, endPoint y: 105, distance: 49.6
click at [77, 105] on p "EPA-Regulated Packaging – Packaging for products regulated by the U.S. Environm…" at bounding box center [164, 100] width 312 height 13
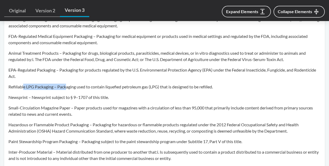
drag, startPoint x: 24, startPoint y: 88, endPoint x: 66, endPoint y: 89, distance: 42.2
click at [66, 89] on p "Refillable LPG Packaging – Packaging used to contain liquefied petroleum gas (L…" at bounding box center [164, 87] width 312 height 6
click at [66, 91] on div "Exempt Material refers to any material or portion of a material that meets the …" at bounding box center [164, 81] width 312 height 226
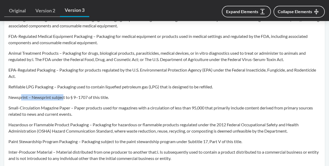
drag, startPoint x: 21, startPoint y: 97, endPoint x: 64, endPoint y: 103, distance: 43.6
click at [64, 103] on div "Exempt Material refers to any material or portion of a material that meets the …" at bounding box center [164, 81] width 312 height 226
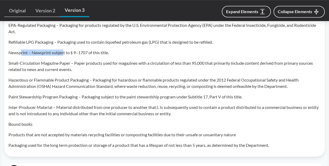
scroll to position [494, 0]
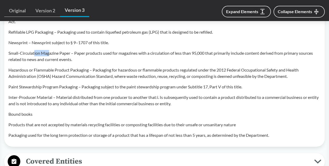
drag, startPoint x: 35, startPoint y: 51, endPoint x: 50, endPoint y: 53, distance: 15.9
click at [50, 53] on p "Small-Circulation Magazine Paper – Paper products used for magazines with a cir…" at bounding box center [164, 56] width 312 height 13
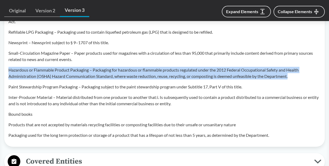
drag, startPoint x: 9, startPoint y: 69, endPoint x: 298, endPoint y: 79, distance: 289.2
click at [298, 79] on div "Exempt Material refers to any material or portion of a material that meets the …" at bounding box center [164, 26] width 312 height 226
copy p "Hazardous or Flammable Product Packaging – Packaging for hazardous or flammable…"
click at [9, 86] on p "Paint Stewardship Program Packaging – Packaging subject to the paint stewardshi…" at bounding box center [164, 87] width 312 height 6
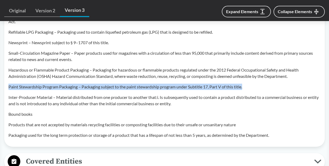
drag, startPoint x: 8, startPoint y: 87, endPoint x: 332, endPoint y: 87, distance: 323.6
copy p "Paint Stewardship Program Packaging – Packaging subject to the paint stewardshi…"
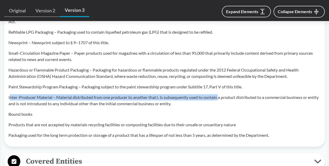
drag, startPoint x: 9, startPoint y: 97, endPoint x: 221, endPoint y: 99, distance: 211.5
click at [221, 99] on p "Inter-Producer Material – Material distributed from one producer to another tha…" at bounding box center [164, 100] width 312 height 13
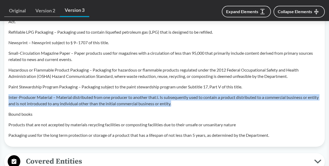
drag, startPoint x: 9, startPoint y: 97, endPoint x: 192, endPoint y: 107, distance: 183.3
click at [192, 107] on div "Exempt Material refers to any material or portion of a material that meets the …" at bounding box center [164, 26] width 312 height 226
copy p "Inter-Producer Material – Material distributed from one producer to another tha…"
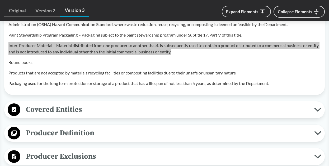
scroll to position [548, 0]
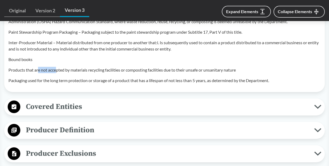
click at [63, 71] on p "Products that are not accepted by materials recycling facilities or composting …" at bounding box center [164, 70] width 312 height 6
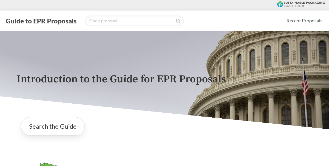
scroll to position [855, 0]
